Goal: Information Seeking & Learning: Learn about a topic

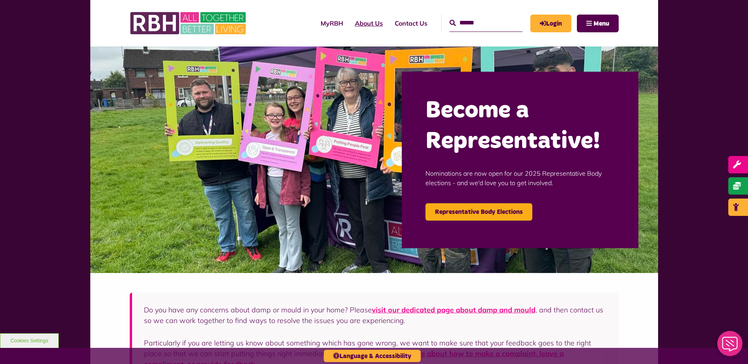
click at [360, 26] on link "About Us" at bounding box center [369, 23] width 40 height 21
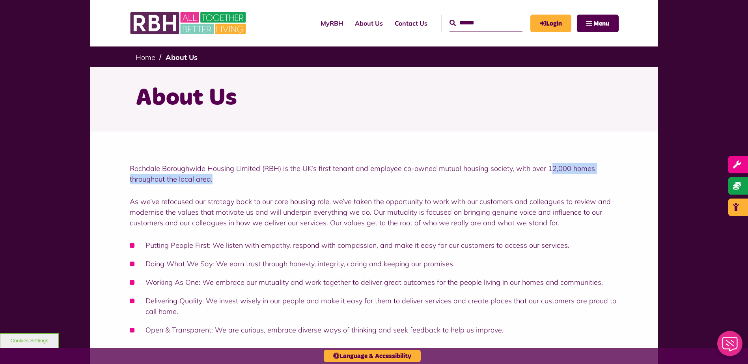
drag, startPoint x: 547, startPoint y: 166, endPoint x: 579, endPoint y: 177, distance: 33.6
click at [579, 177] on p "Rochdale Boroughwide Housing Limited (RBH) is the UK’s first tenant and employe…" at bounding box center [374, 173] width 489 height 21
